Goal: Check status: Check status

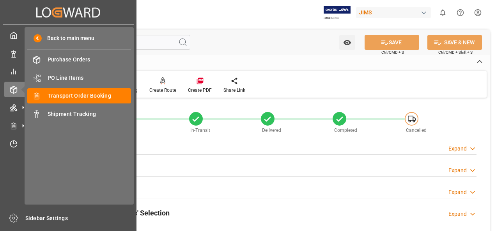
scroll to position [390, 0]
click at [98, 94] on span "Transport Order Booking" at bounding box center [90, 96] width 84 height 8
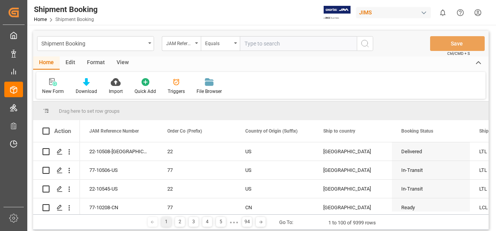
drag, startPoint x: 261, startPoint y: 42, endPoint x: 260, endPoint y: 46, distance: 4.1
click at [262, 43] on input "text" at bounding box center [298, 43] width 117 height 15
type input "77-10306-US"
click at [363, 42] on icon "search button" at bounding box center [364, 43] width 9 height 9
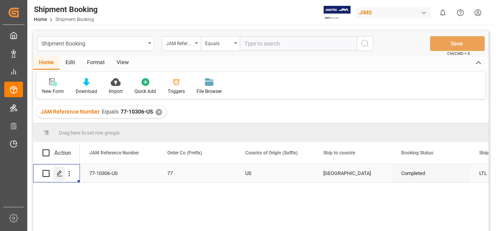
click at [59, 175] on icon "Press SPACE to select this row." at bounding box center [59, 174] width 6 height 6
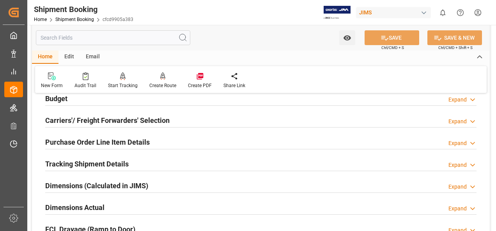
scroll to position [156, 0]
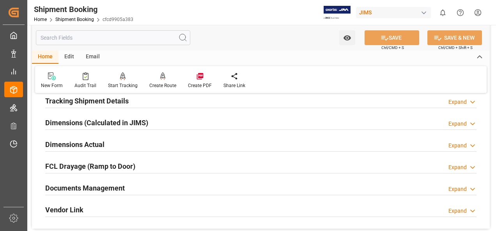
click at [115, 185] on h2 "Documents Management" at bounding box center [84, 188] width 79 height 11
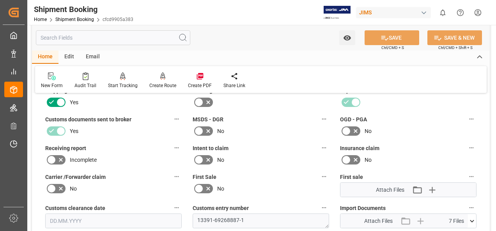
scroll to position [312, 0]
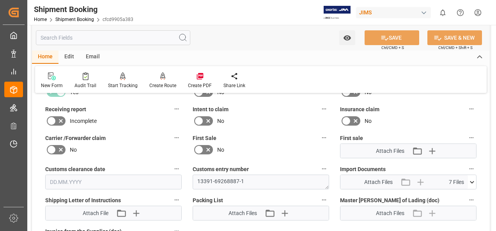
click at [472, 181] on icon at bounding box center [471, 182] width 4 height 2
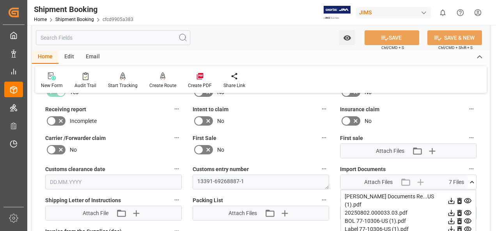
scroll to position [351, 0]
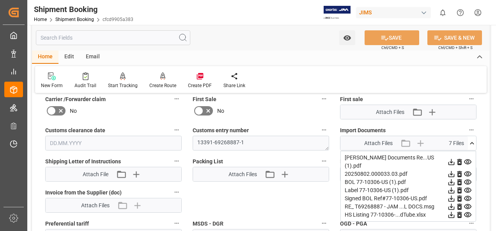
click at [450, 158] on icon at bounding box center [451, 162] width 8 height 8
click at [451, 171] on icon at bounding box center [451, 174] width 6 height 6
click at [451, 180] on icon at bounding box center [451, 183] width 6 height 6
drag, startPoint x: 260, startPoint y: 38, endPoint x: 282, endPoint y: 43, distance: 22.9
click at [260, 38] on div "Watch Option SAVE Ctrl/CMD + S SAVE & NEW Ctrl/CMD + Shift + S" at bounding box center [260, 38] width 457 height 26
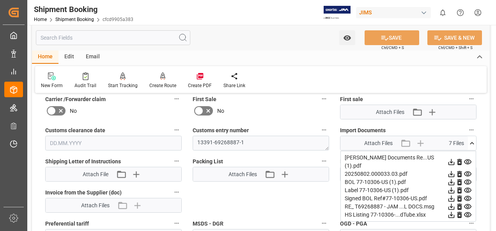
click at [451, 204] on icon at bounding box center [451, 207] width 6 height 6
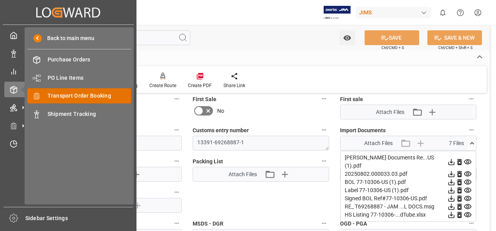
click at [80, 95] on span "Transport Order Booking" at bounding box center [90, 96] width 84 height 8
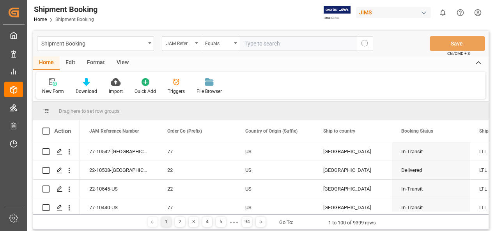
click at [262, 46] on input "text" at bounding box center [298, 43] width 117 height 15
paste input "77-9823-DE"
type input "77-9823-DE"
click at [368, 43] on icon "search button" at bounding box center [364, 43] width 9 height 9
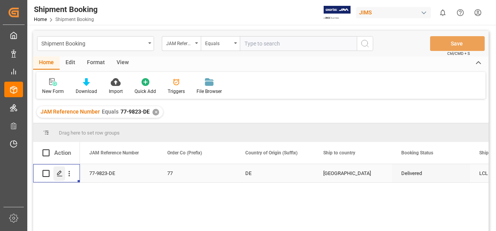
click at [60, 175] on icon "Press SPACE to select this row." at bounding box center [59, 174] width 6 height 6
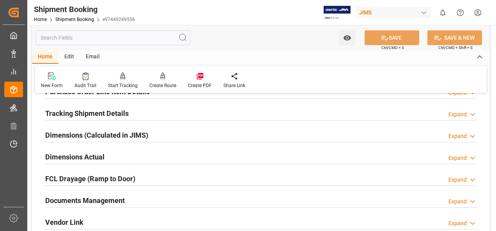
scroll to position [156, 0]
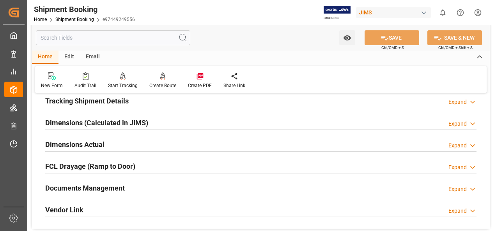
click at [105, 187] on h2 "Documents Management" at bounding box center [84, 188] width 79 height 11
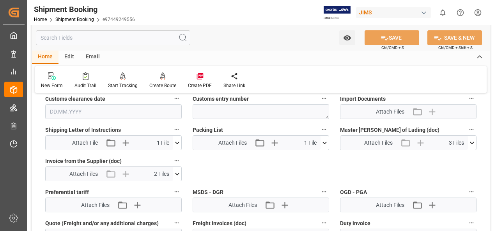
scroll to position [390, 0]
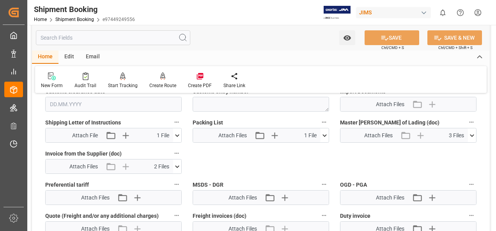
click at [471, 134] on icon at bounding box center [471, 136] width 8 height 8
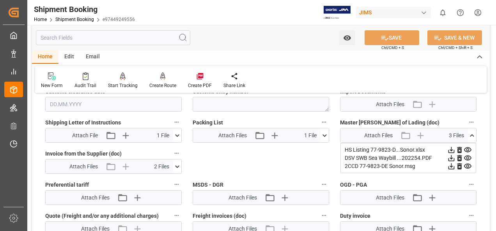
click at [448, 149] on icon at bounding box center [451, 150] width 6 height 6
click at [451, 158] on icon at bounding box center [451, 158] width 6 height 6
click at [452, 167] on icon at bounding box center [451, 166] width 8 height 8
click at [247, 42] on div "Watch Option SAVE Ctrl/CMD + S SAVE & NEW Ctrl/CMD + Shift + S" at bounding box center [260, 38] width 457 height 26
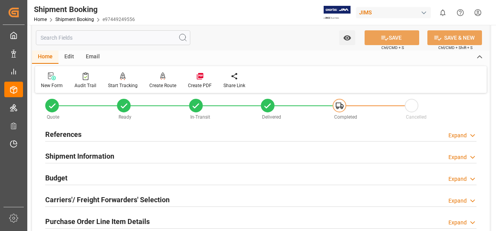
scroll to position [0, 0]
